Goal: Information Seeking & Learning: Find specific page/section

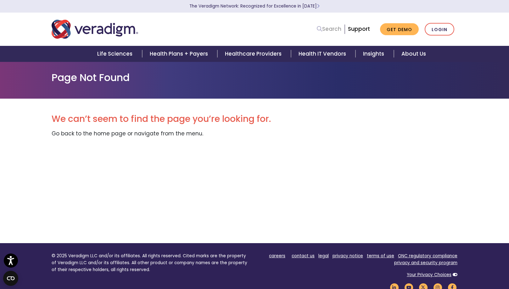
click at [325, 28] on link "Search" at bounding box center [329, 29] width 25 height 8
paste input "Identify Custom Audiences & Boost Point-of-Care Marketing Result"
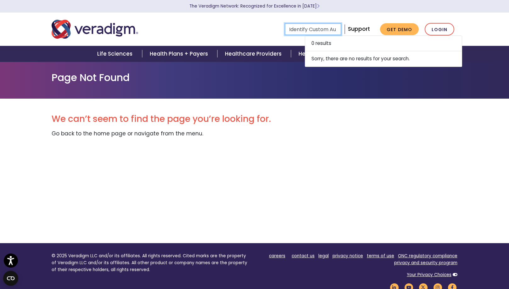
type input "Identify Custom Audiences & Boost Point-of-Care Marketing Result"
